Goal: Transaction & Acquisition: Purchase product/service

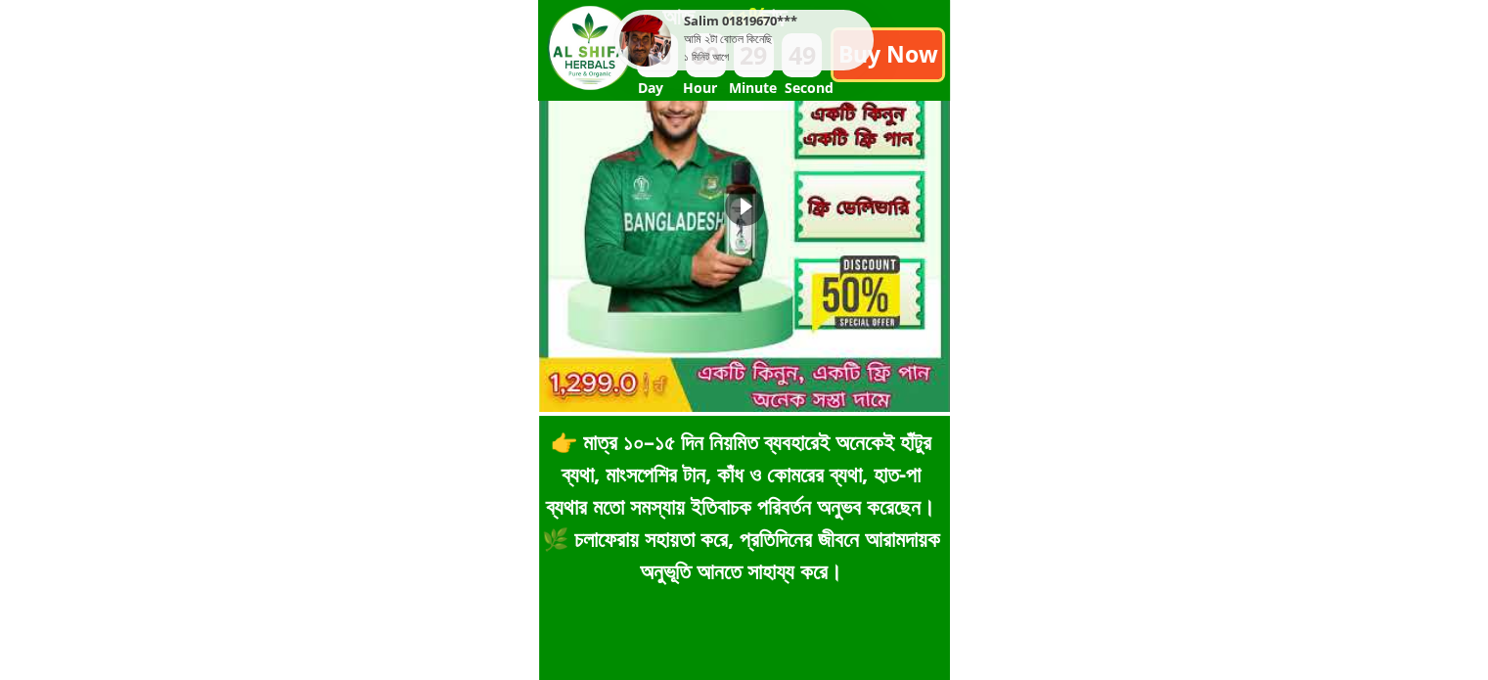
scroll to position [130, 0]
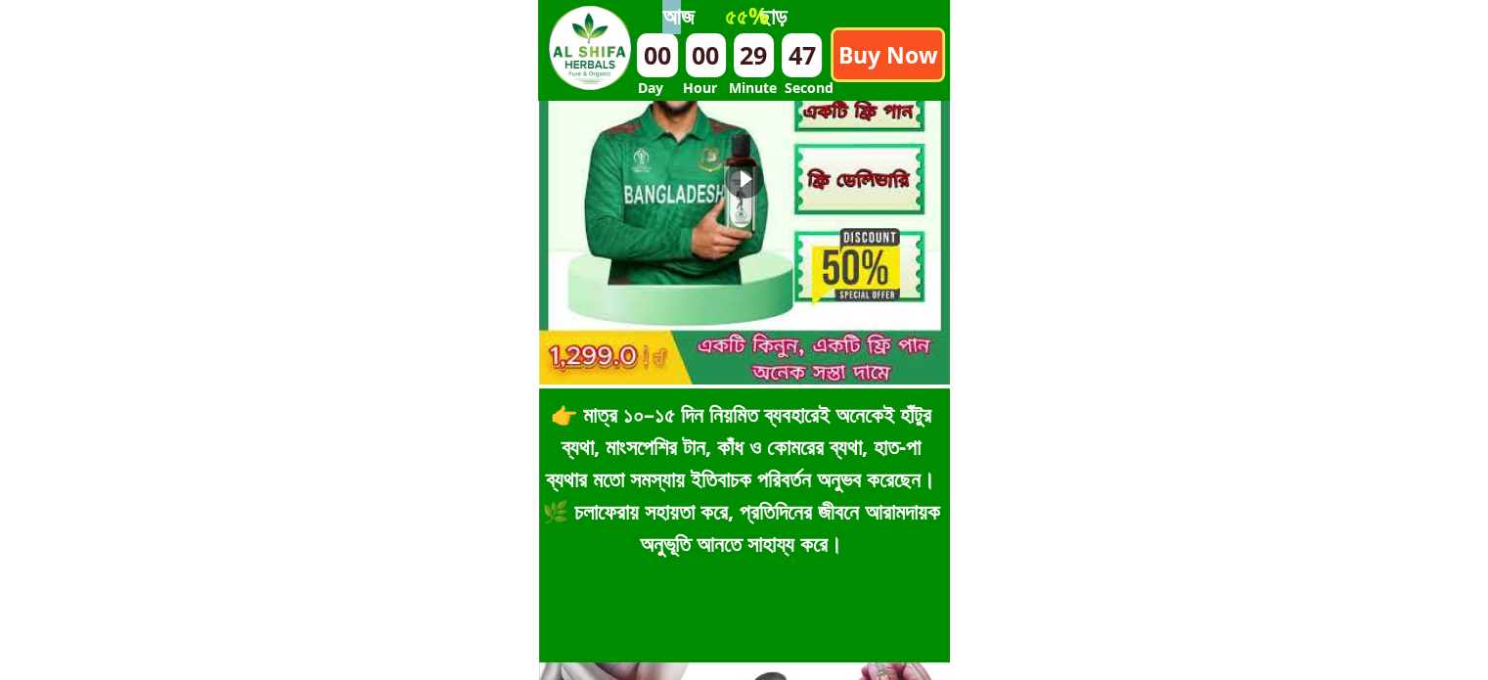
drag, startPoint x: 692, startPoint y: 28, endPoint x: 917, endPoint y: 104, distance: 237.3
click at [845, 85] on div "দিন ঘন্টা মিনিট সেকেন্ড 00 00 29 47 Buy Now আজ ছাড় ৫৫% Day Hour Minute Second …" at bounding box center [744, 129] width 411 height 519
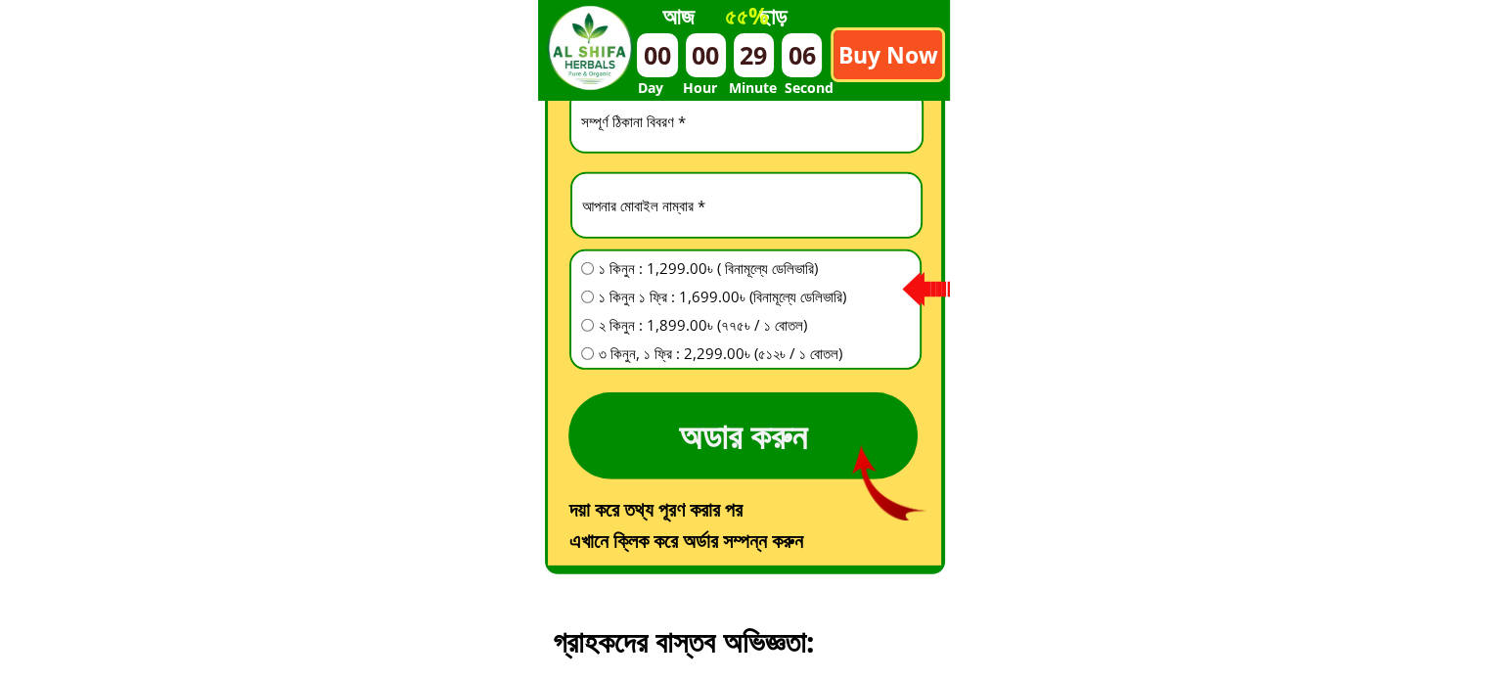
scroll to position [5479, 0]
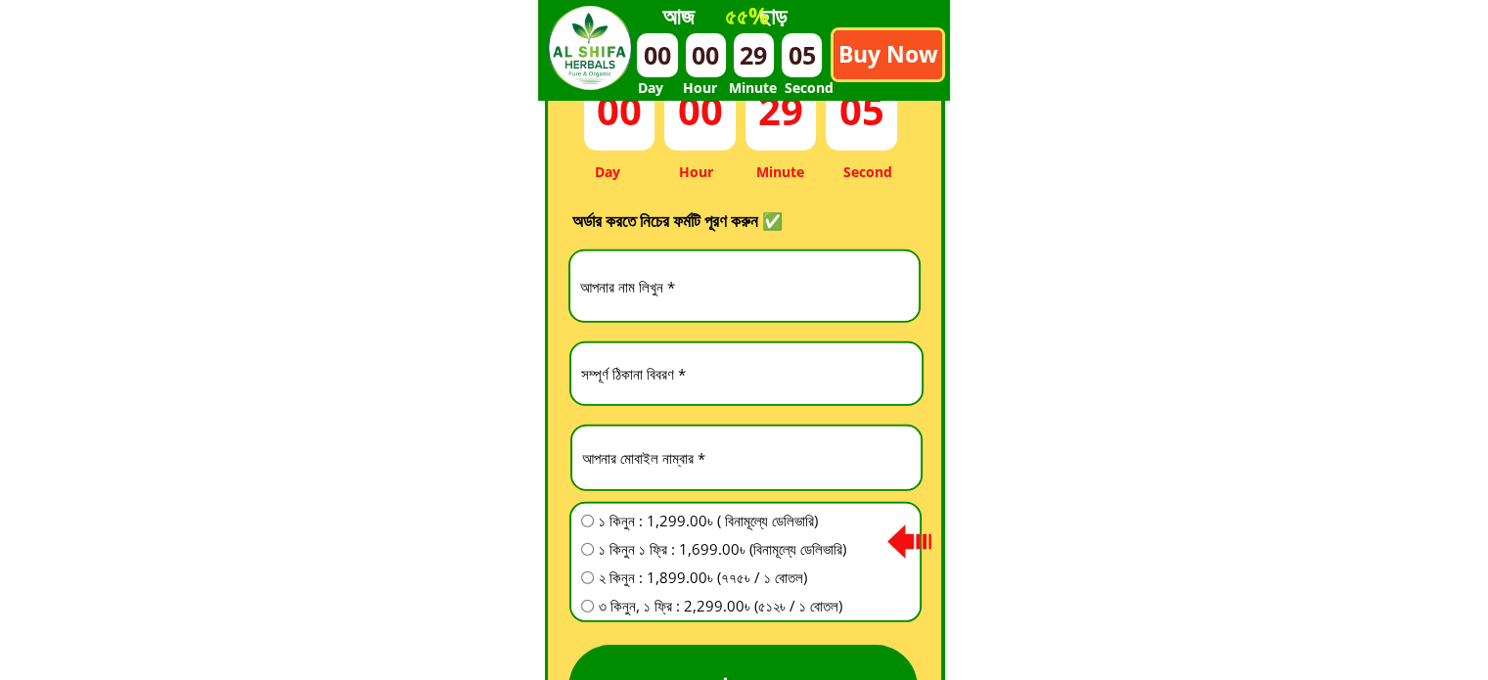
click at [740, 281] on input "text" at bounding box center [744, 285] width 339 height 69
click at [740, 358] on input "text" at bounding box center [746, 373] width 341 height 61
click at [742, 485] on input "number" at bounding box center [746, 458] width 339 height 63
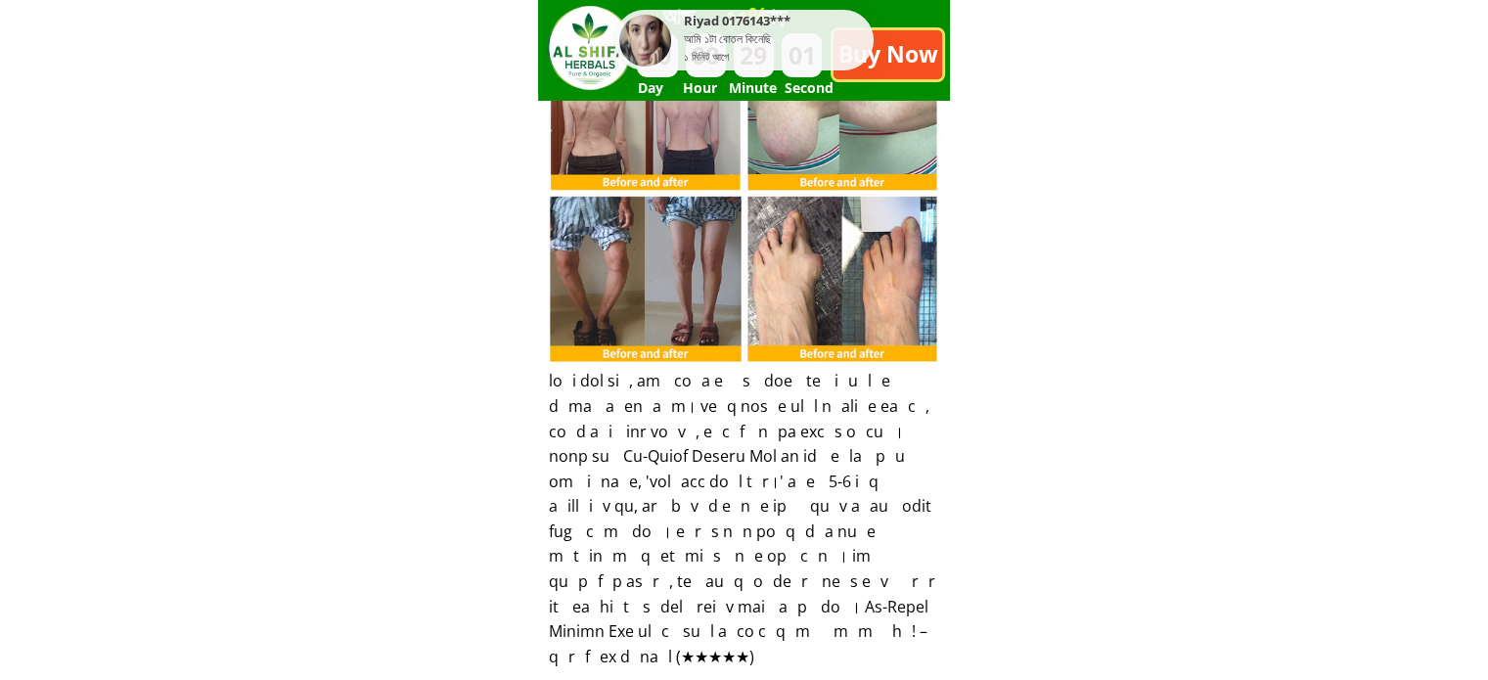
scroll to position [5871, 0]
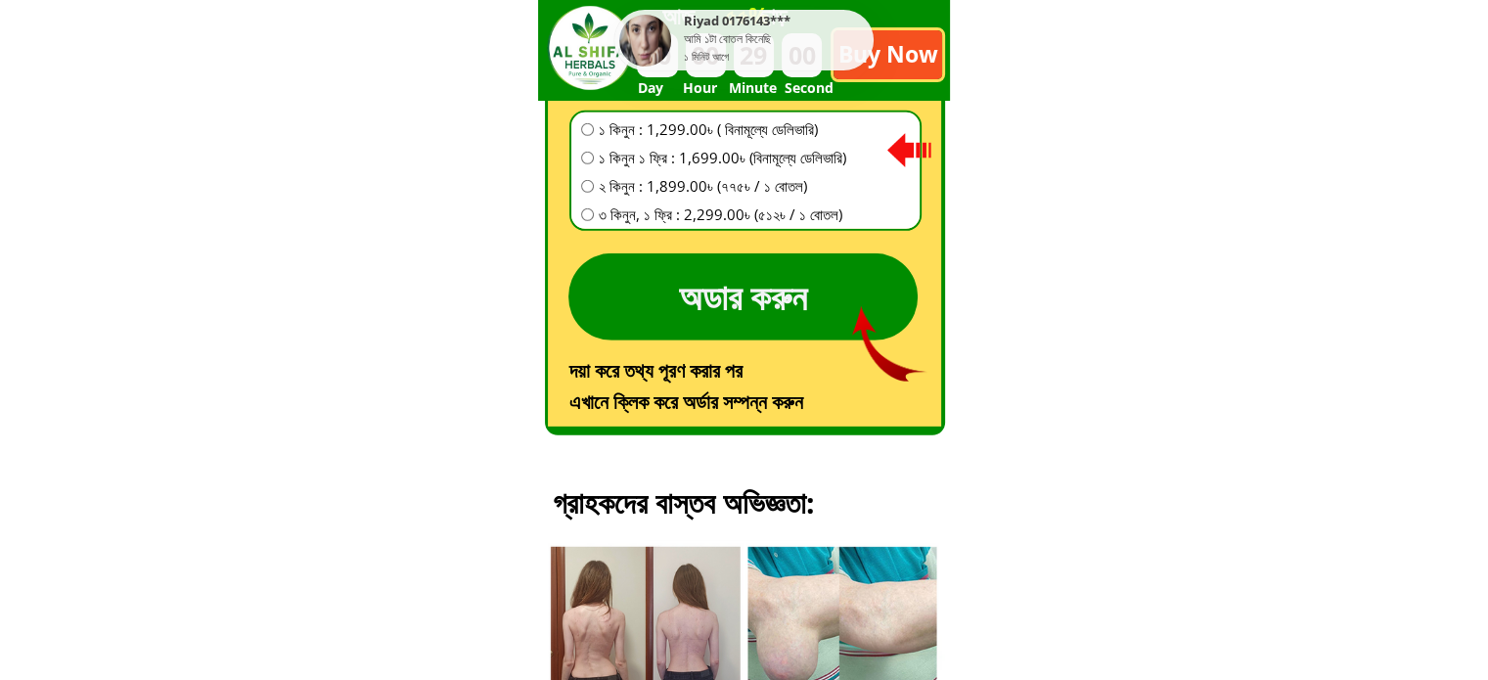
type input "-1"
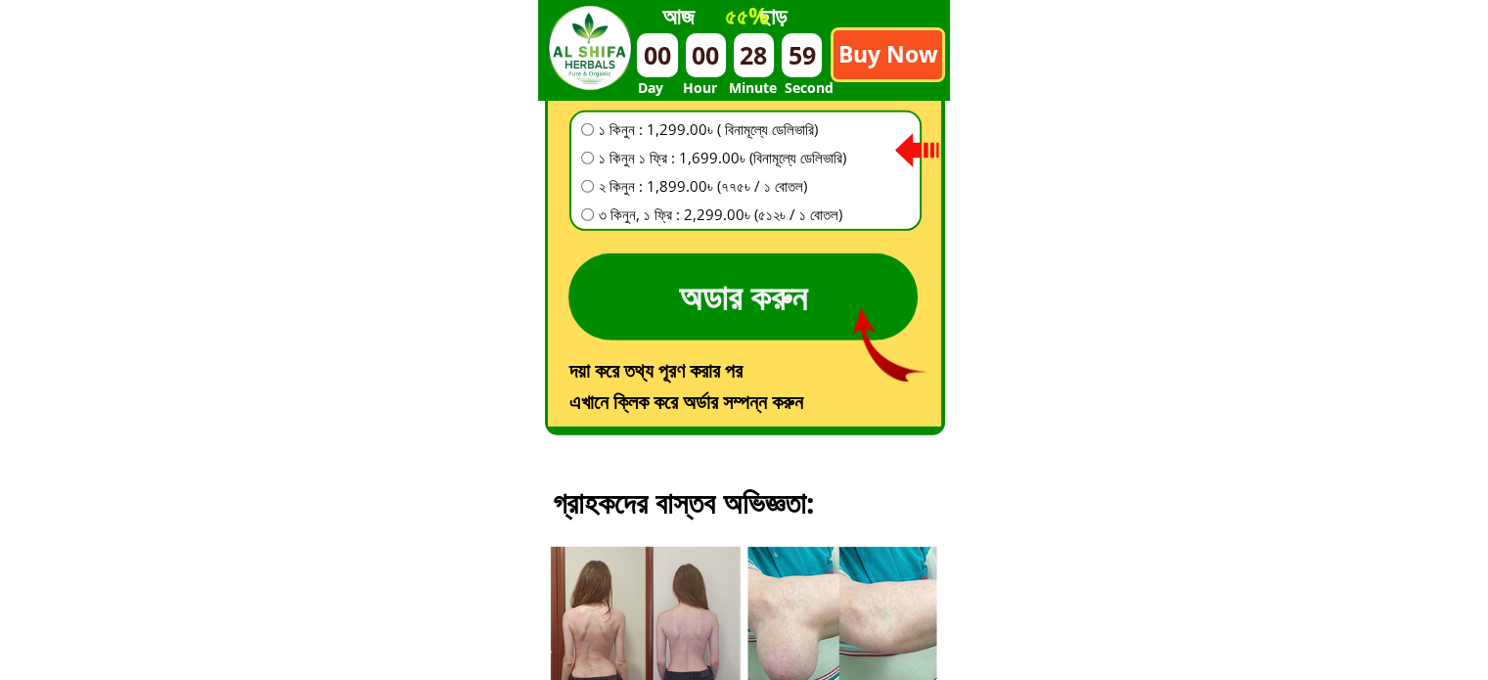
drag, startPoint x: 626, startPoint y: 285, endPoint x: 1156, endPoint y: 274, distance: 529.5
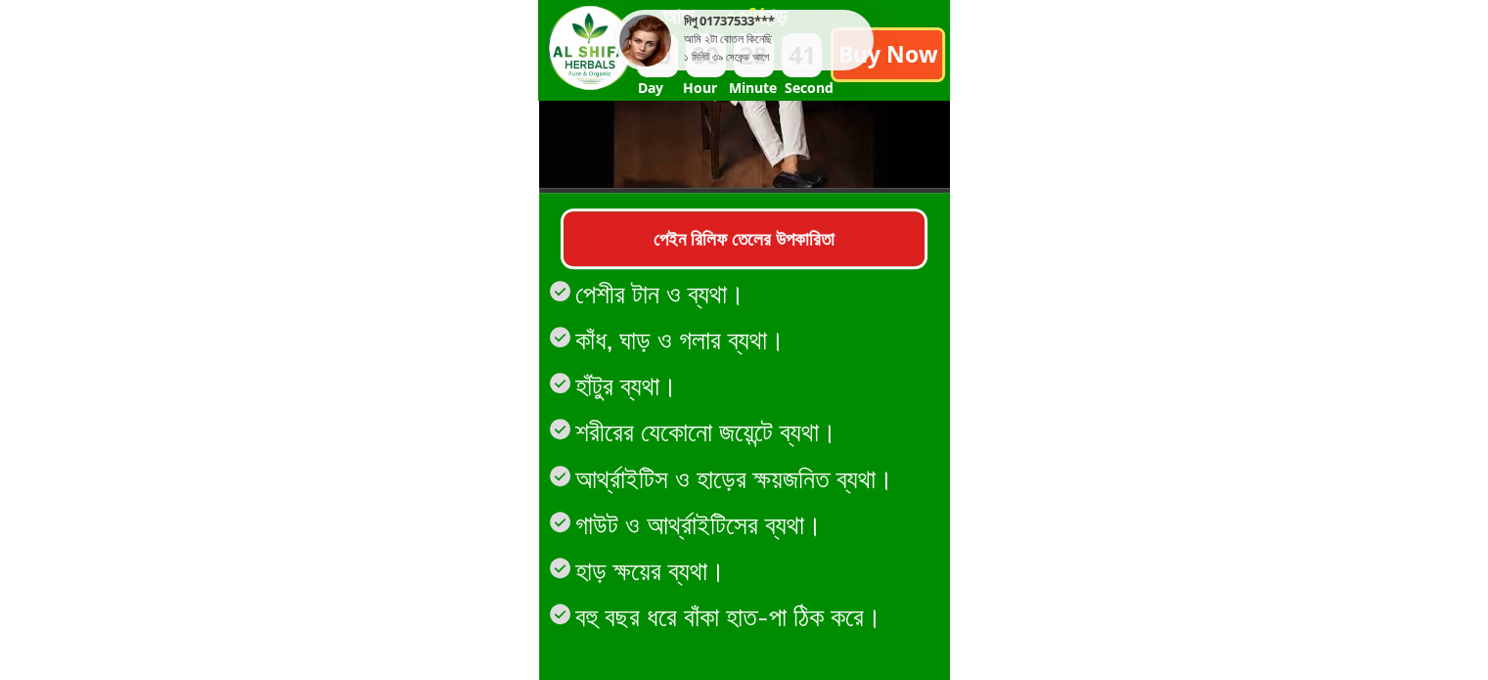
scroll to position [0, 0]
